Goal: Information Seeking & Learning: Check status

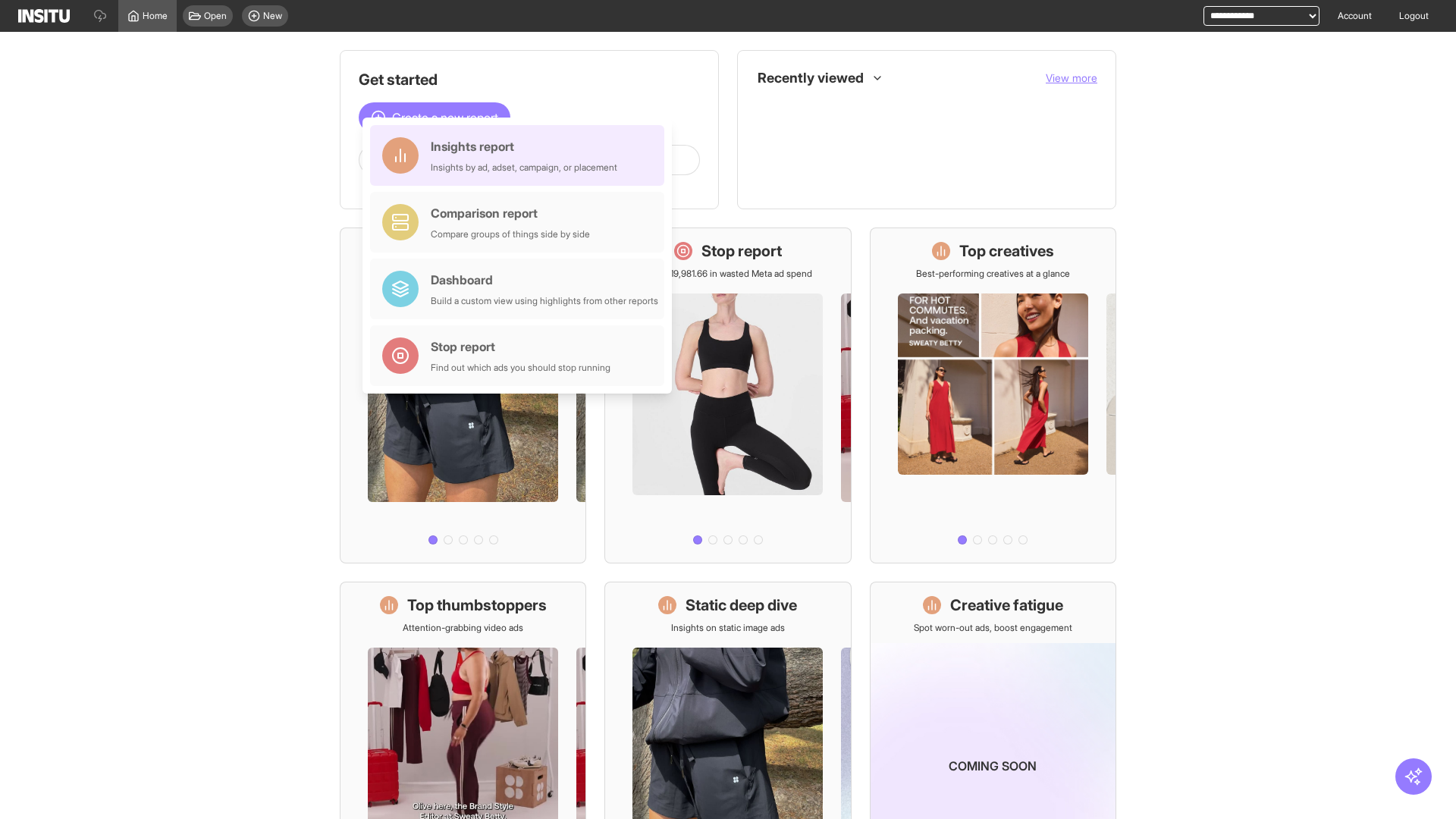
click at [521, 156] on div "Insights report Insights by ad, adset, campaign, or placement" at bounding box center [523, 156] width 187 height 37
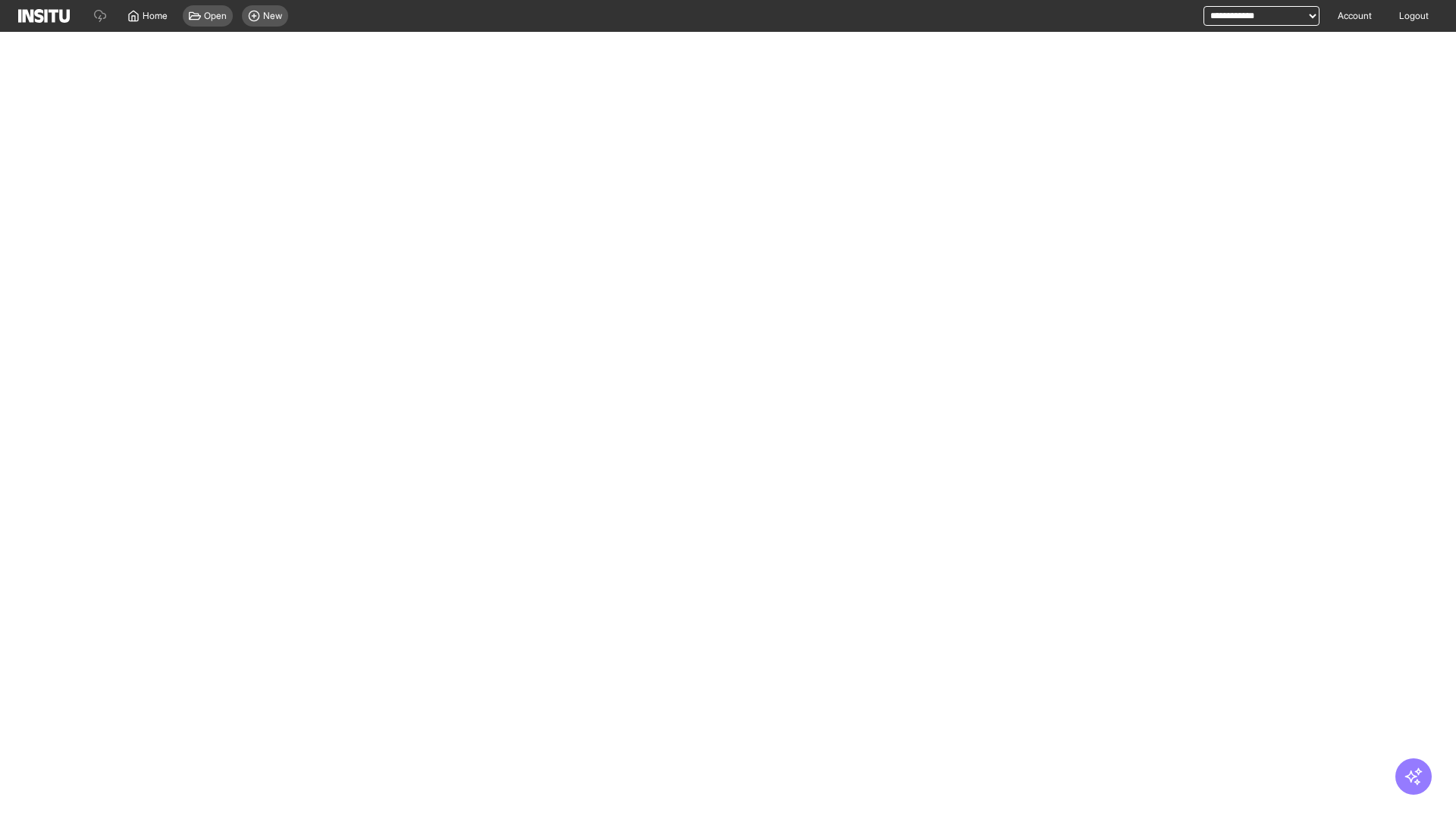
select select "**"
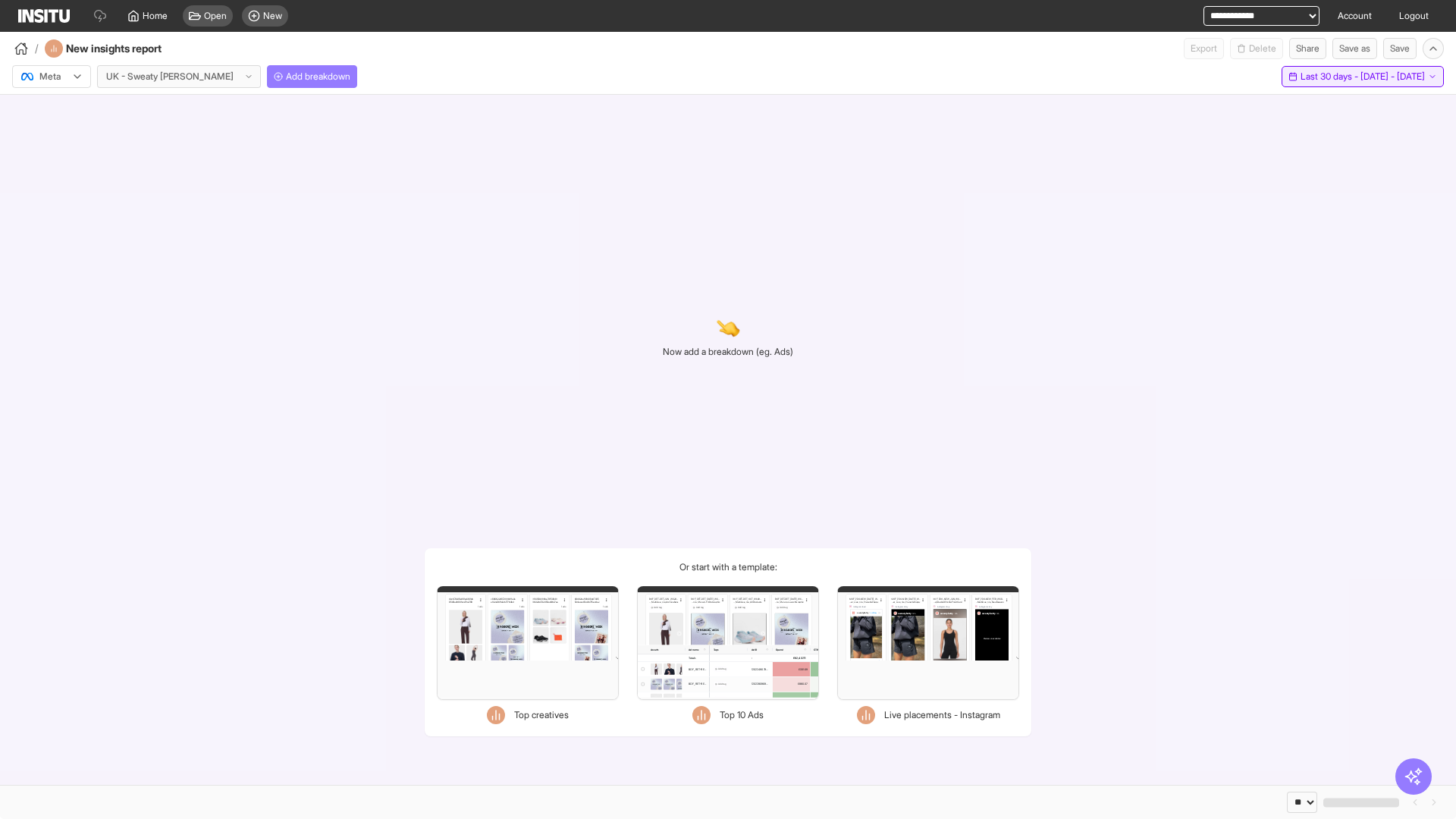
click at [1328, 76] on span "Last 30 days - [DATE] - [DATE]" at bounding box center [1362, 76] width 124 height 12
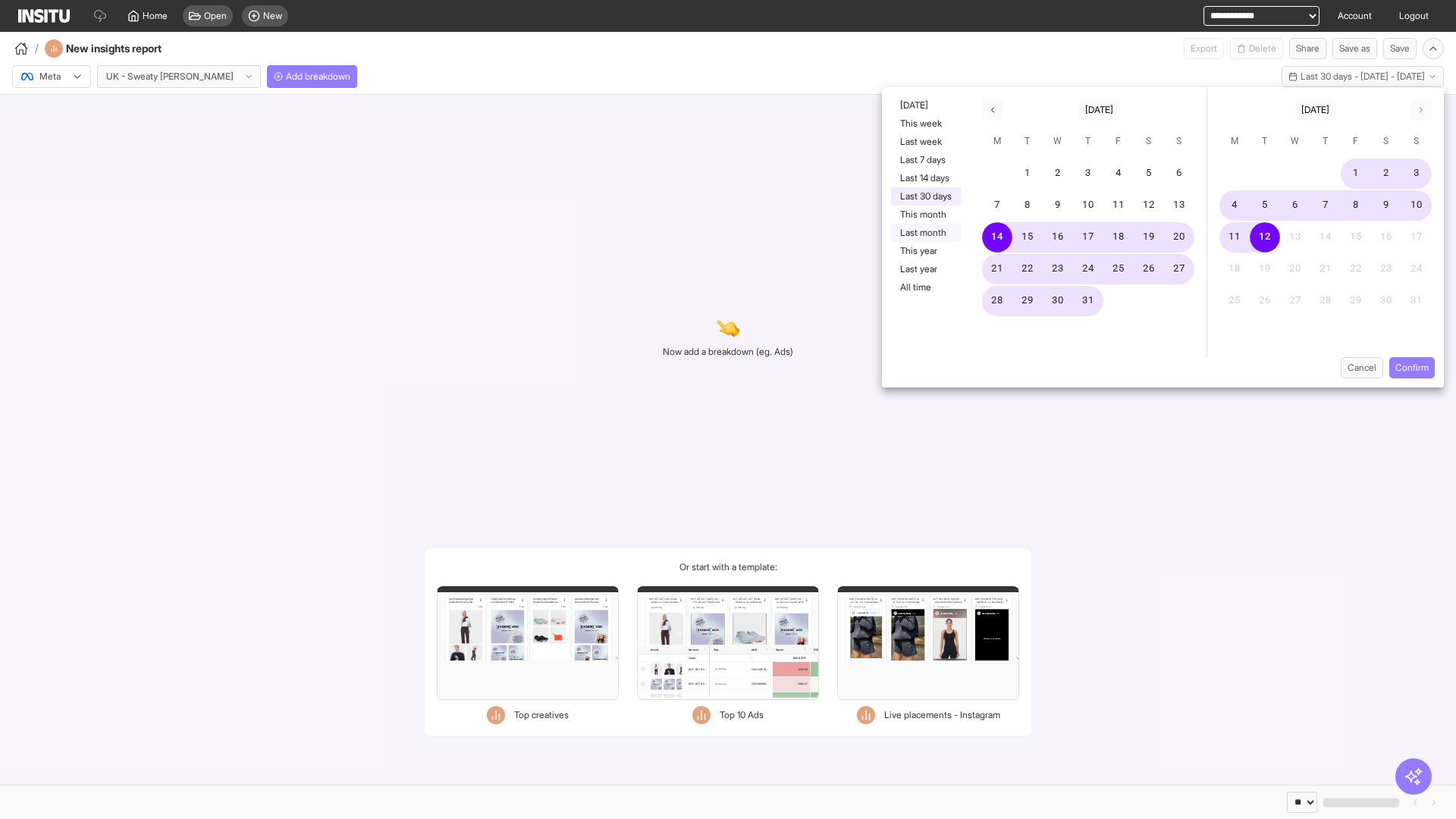
click at [924, 233] on button "Last month" at bounding box center [926, 233] width 70 height 18
